Goal: Check status: Check status

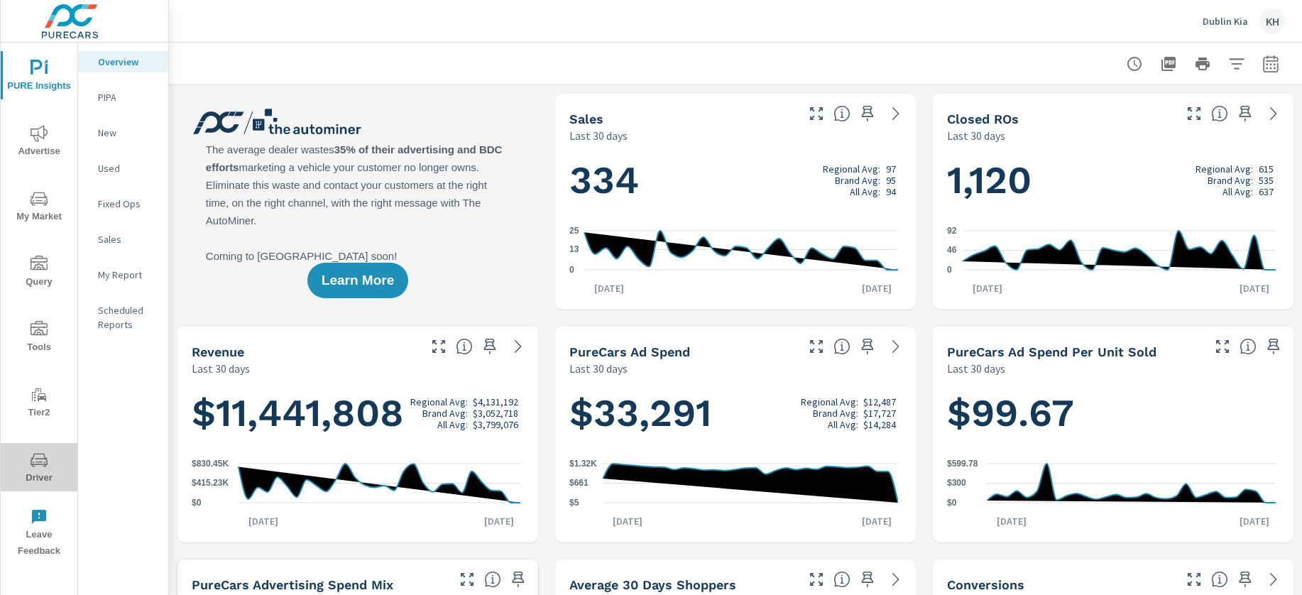
click at [43, 474] on span "Driver" at bounding box center [39, 469] width 68 height 35
click at [43, 467] on icon "nav menu" at bounding box center [39, 460] width 17 height 17
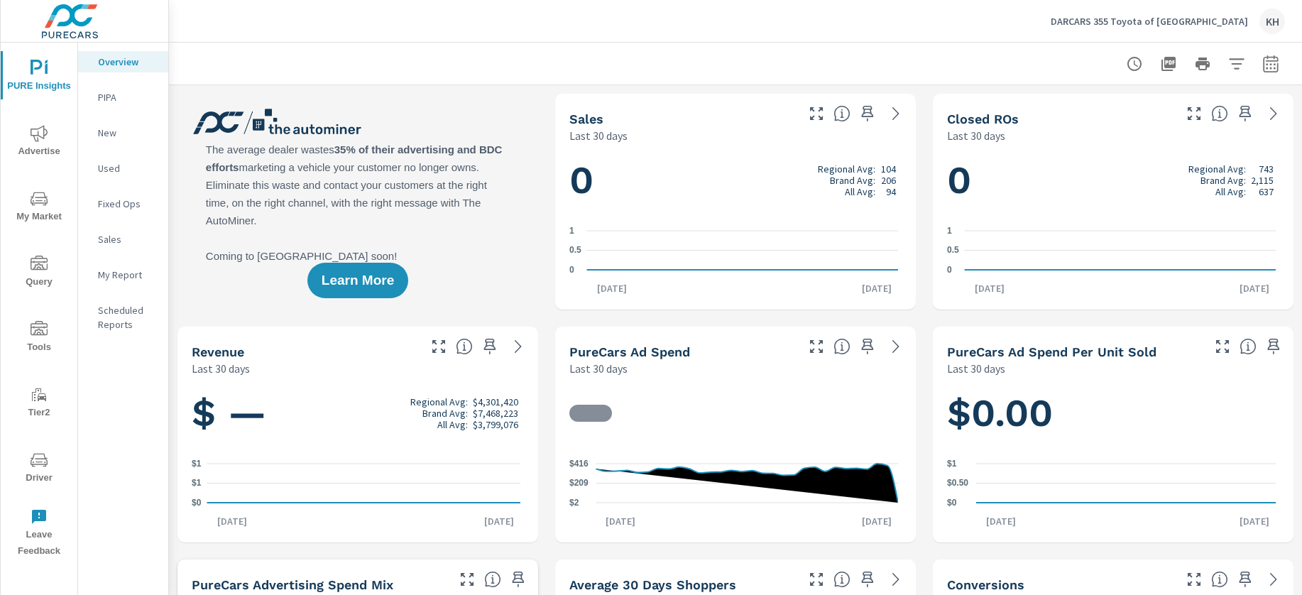
click at [40, 460] on icon "nav menu" at bounding box center [39, 460] width 17 height 17
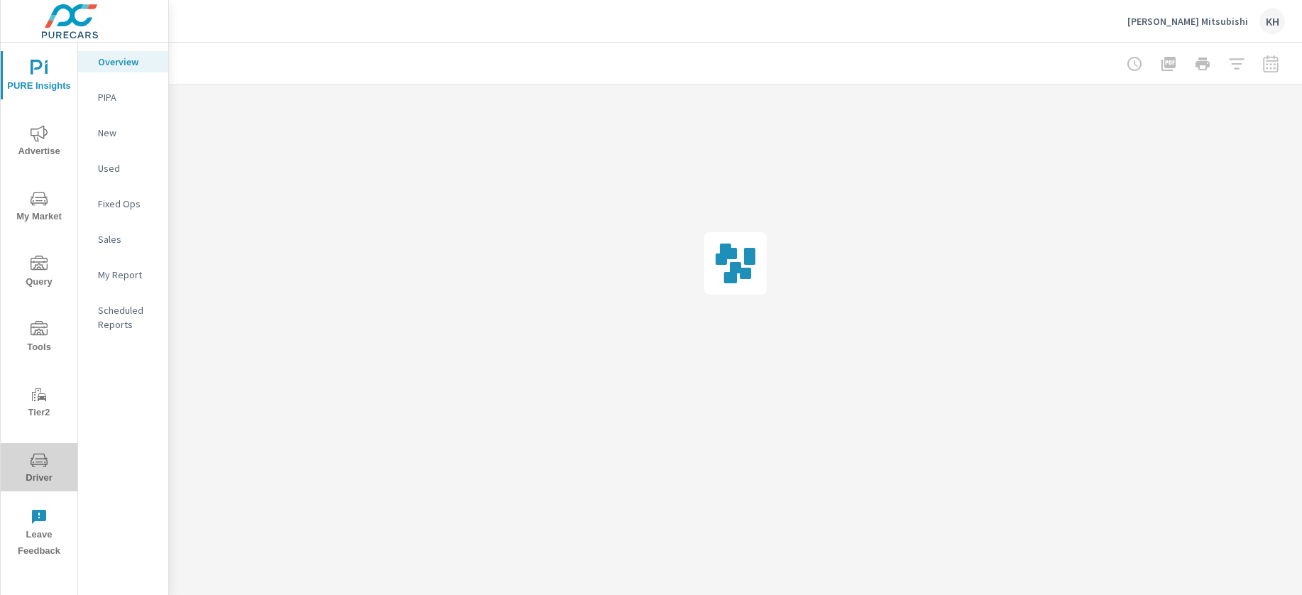
click at [26, 462] on span "Driver" at bounding box center [39, 469] width 68 height 35
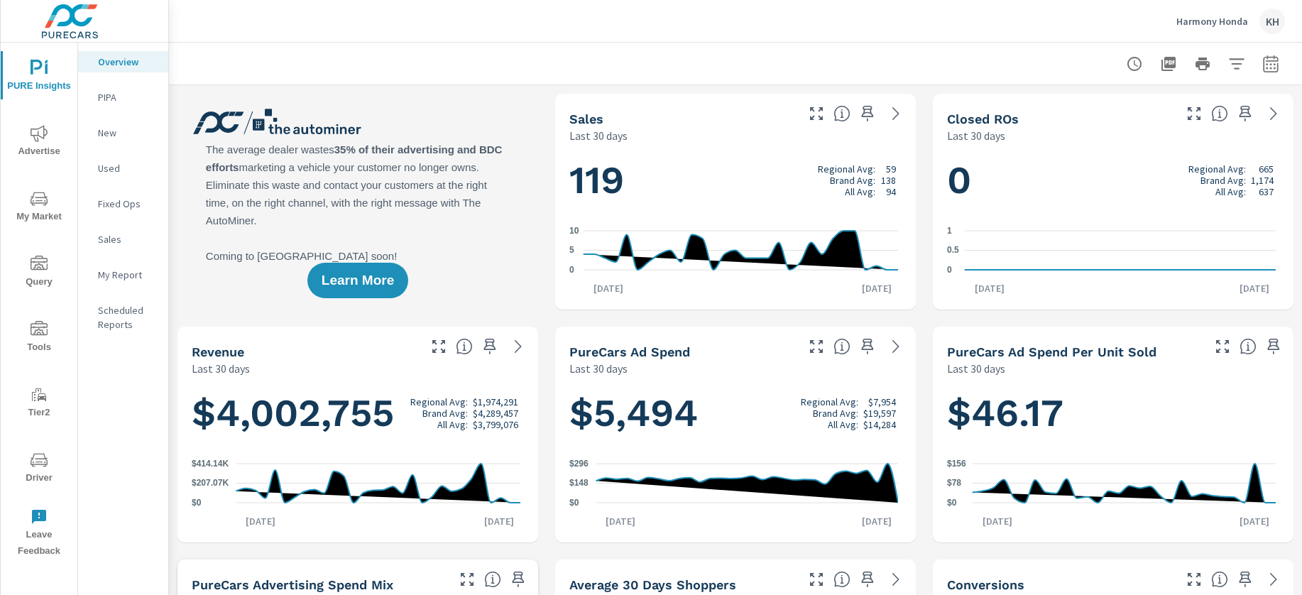
click at [58, 449] on button "Driver" at bounding box center [39, 467] width 77 height 48
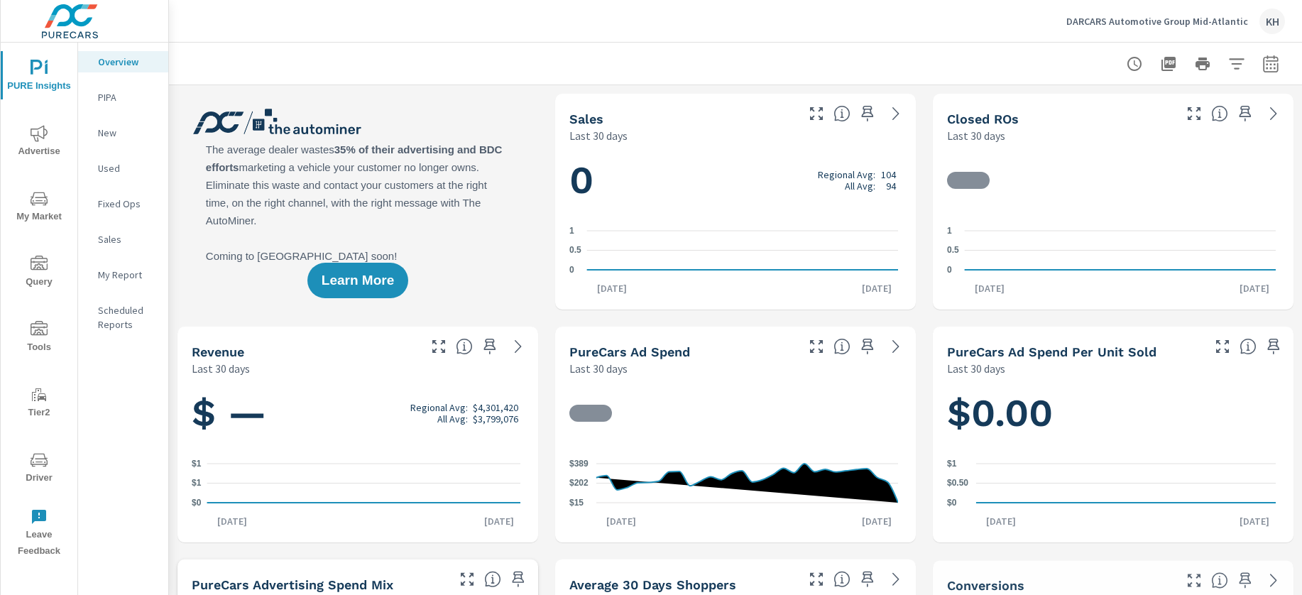
click at [31, 461] on icon "nav menu" at bounding box center [39, 459] width 17 height 13
